Goal: Submit feedback/report problem: Submit feedback/report problem

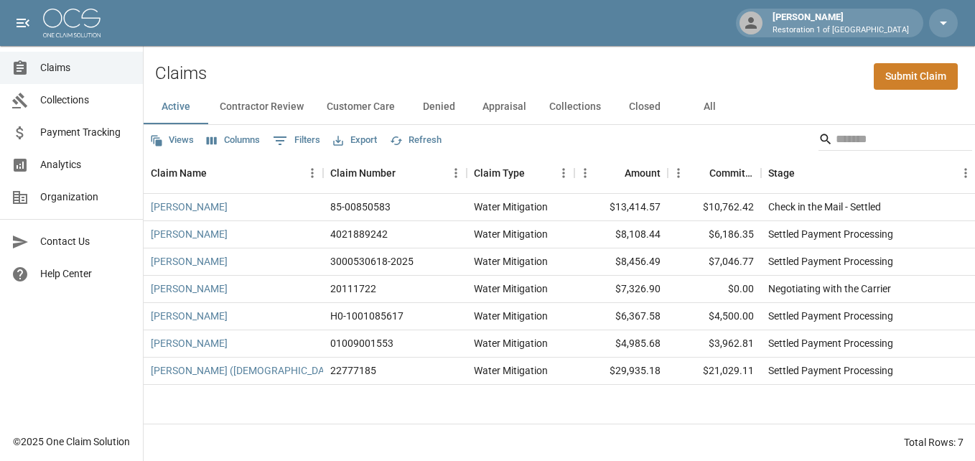
click at [70, 238] on span "Contact Us" at bounding box center [85, 241] width 91 height 15
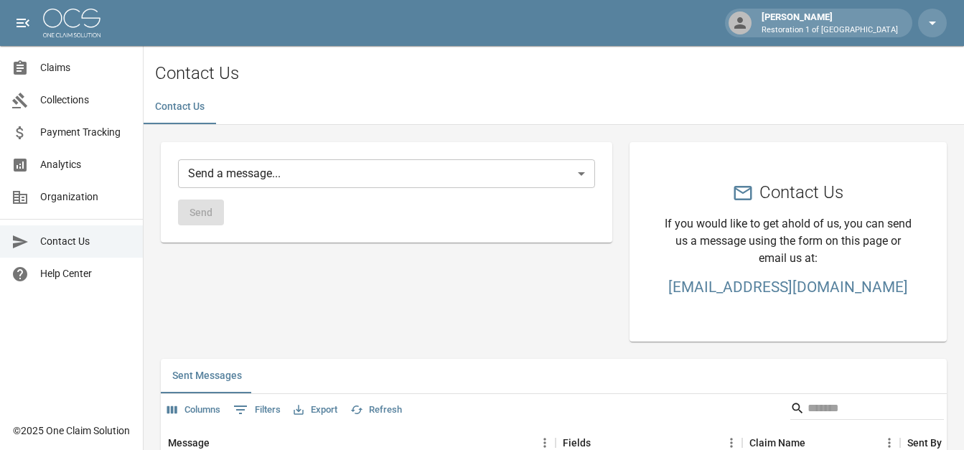
click at [207, 172] on body "[PERSON_NAME] Restoration 1 of Grand Rapids Claims Collections Payment Tracking…" at bounding box center [482, 447] width 964 height 895
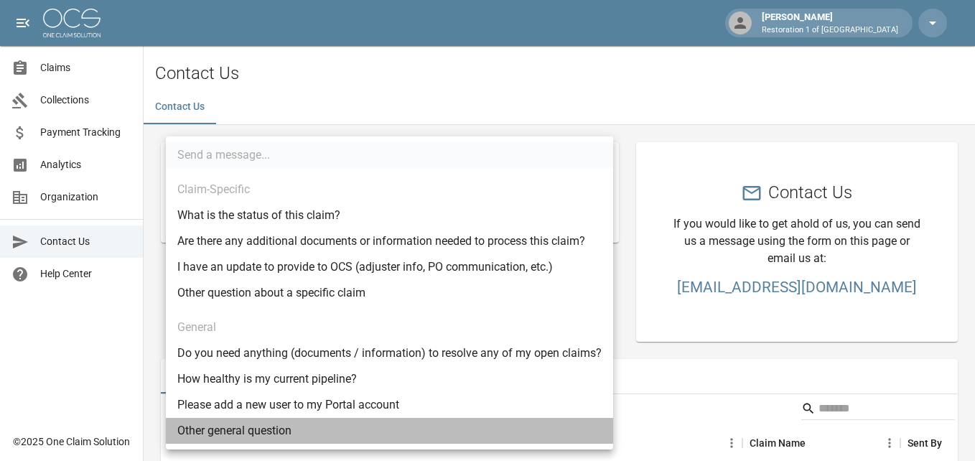
click at [268, 431] on li "Other general question" at bounding box center [389, 431] width 447 height 26
type input "*****"
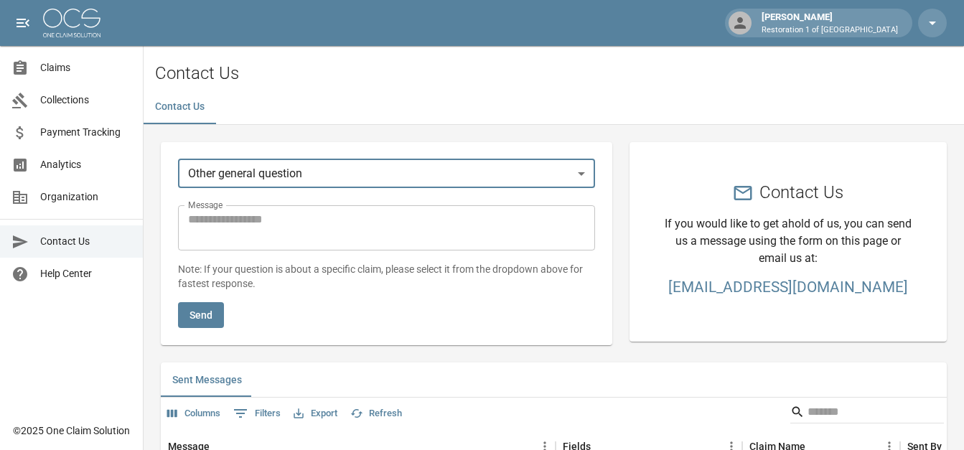
click at [197, 215] on textarea "Message" at bounding box center [386, 227] width 397 height 33
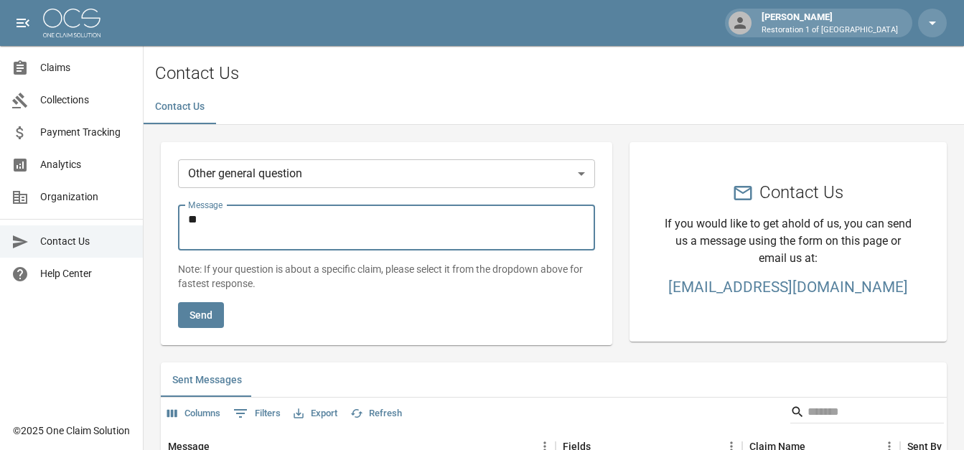
type textarea "*"
click at [62, 74] on span "Claims" at bounding box center [85, 67] width 91 height 15
